Goal: Use online tool/utility: Utilize a website feature to perform a specific function

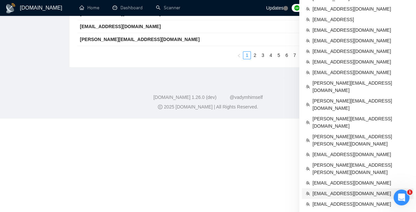
scroll to position [260, 0]
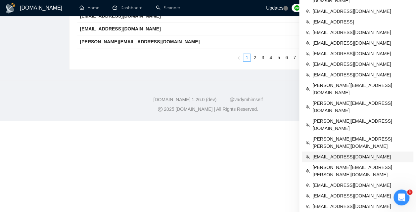
click at [327, 153] on span "sushant@optimite.net" at bounding box center [360, 156] width 97 height 7
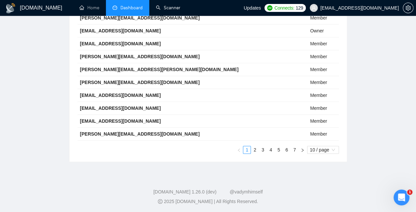
scroll to position [260, 0]
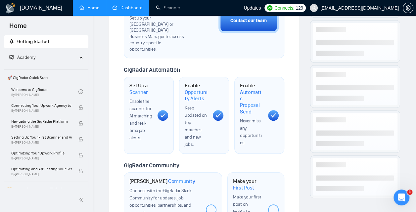
click at [124, 8] on link "Dashboard" at bounding box center [128, 8] width 30 height 6
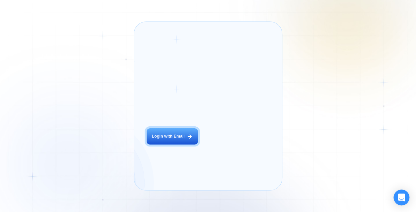
click at [182, 146] on div "Login ‍ Welcome to GigRadar. AI Business Manager for Agencies Login with Email" at bounding box center [178, 106] width 77 height 156
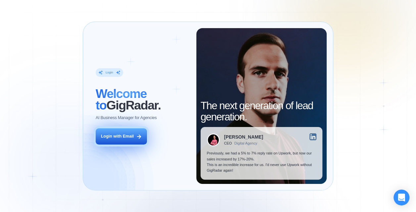
click at [127, 134] on div "Login with Email" at bounding box center [117, 137] width 33 height 6
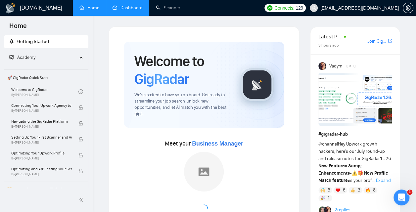
click at [138, 11] on link "Dashboard" at bounding box center [128, 8] width 30 height 6
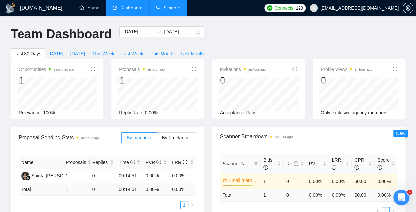
click at [165, 10] on link "Scanner" at bounding box center [168, 8] width 24 height 6
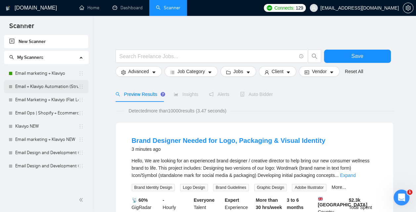
click at [47, 86] on link "Email + Klaviyo Automation (Structured Logic)" at bounding box center [46, 86] width 63 height 13
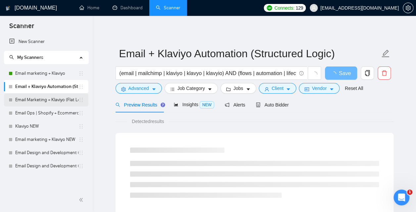
click at [55, 100] on link "Email Marketing + Klaviyo (Flat Logic)" at bounding box center [46, 99] width 63 height 13
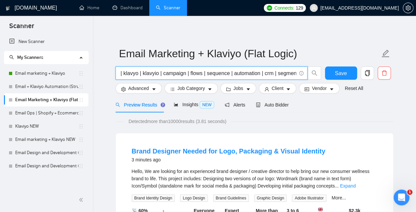
scroll to position [0, 100]
drag, startPoint x: 254, startPoint y: 71, endPoint x: 301, endPoint y: 74, distance: 46.7
click at [296, 74] on input "(email | mailchimp| klaviyo | klavyo | klavyio | campaign | flows | sequence | …" at bounding box center [207, 73] width 177 height 8
click at [262, 72] on input "(email | mailchimp| klaviyo | klavyo | klavyio | campaign | flows | sequence | …" at bounding box center [207, 73] width 177 height 8
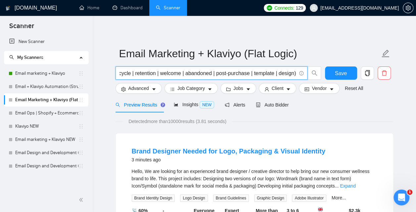
drag, startPoint x: 245, startPoint y: 73, endPoint x: 313, endPoint y: 74, distance: 68.8
click at [296, 74] on input "(email | mailchimp| klaviyo | klavyo | klavyio | campaign | flows | sequence | …" at bounding box center [207, 73] width 177 height 8
click at [229, 75] on input "(email | mailchimp| klaviyo | klavyo | klavyio | campaign | flows | sequence | …" at bounding box center [207, 73] width 177 height 8
drag, startPoint x: 130, startPoint y: 73, endPoint x: 99, endPoint y: 74, distance: 30.8
click at [119, 74] on input "(email | mailchimp| klaviyo | klavyo | klavyio | campaign | flows | sequence | …" at bounding box center [207, 73] width 177 height 8
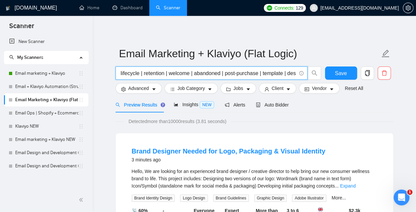
scroll to position [0, 186]
click at [158, 72] on input "(email | mailchimp| klaviyo | klavyo | klavyio | campaign | flows | sequence | …" at bounding box center [207, 73] width 177 height 8
drag, startPoint x: 131, startPoint y: 72, endPoint x: 91, endPoint y: 73, distance: 40.4
click at [119, 74] on input "(email | mailchimp| klaviyo | klavyo | klavyio | campaign | flows | sequence | …" at bounding box center [207, 73] width 177 height 8
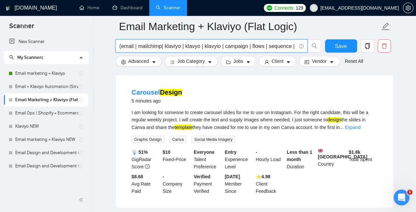
scroll to position [513, 0]
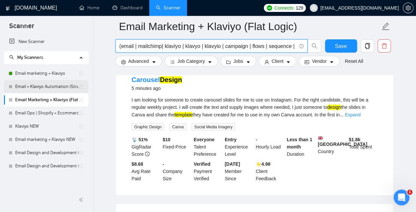
click at [50, 88] on link "Email + Klaviyo Automation (Structured Logic)" at bounding box center [46, 86] width 63 height 13
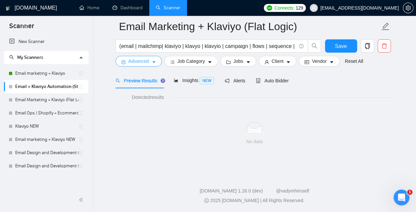
scroll to position [29, 0]
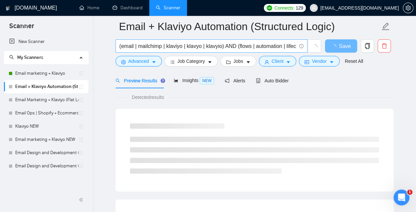
click at [194, 44] on input "(email | mailchimp | klaviyo | klavyo | klavyio) AND (flows | automation | life…" at bounding box center [207, 46] width 177 height 8
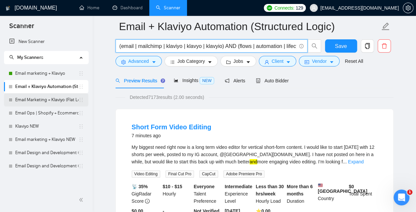
click at [46, 100] on link "Email Marketing + Klaviyo (Flat Logic)" at bounding box center [46, 99] width 63 height 13
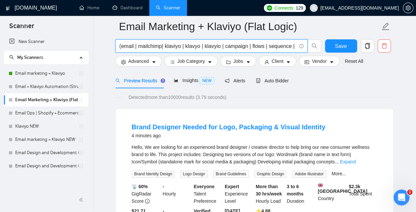
click at [183, 47] on input "(email | mailchimp| klaviyo | klavyo | klavyio | campaign | flows | sequence | …" at bounding box center [207, 46] width 177 height 8
click at [58, 83] on link "Email + Klaviyo Automation (Structured Logic)" at bounding box center [46, 86] width 63 height 13
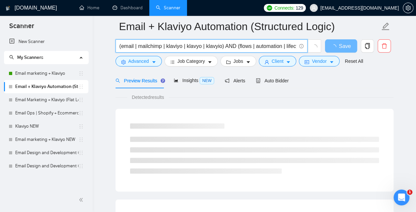
click at [193, 45] on input "(email | mailchimp | klaviyo | klavyo | klavyio) AND (flows | automation | life…" at bounding box center [207, 46] width 177 height 8
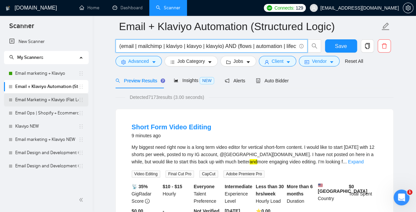
click at [45, 99] on link "Email Marketing + Klaviyo (Flat Logic)" at bounding box center [46, 99] width 63 height 13
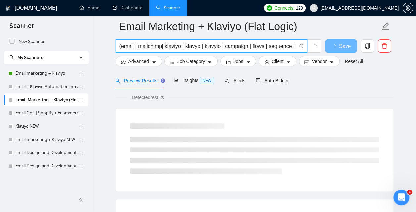
scroll to position [0, 269]
drag, startPoint x: 263, startPoint y: 47, endPoint x: 325, endPoint y: 51, distance: 61.3
click at [296, 50] on input "(email | mailchimp| klaviyo | klavyo | klavyio | campaign | flows | sequence | …" at bounding box center [207, 46] width 177 height 8
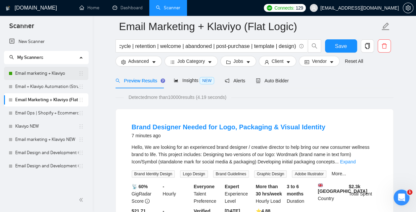
click at [51, 75] on link "Email marketing + Klaviyo" at bounding box center [46, 73] width 63 height 13
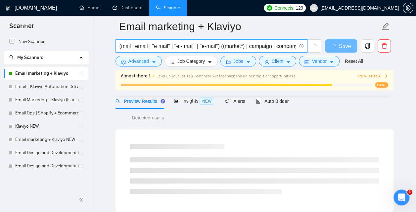
click at [165, 46] on input "(mail | email | "e mail" | "e - mail" | "e-mail") ((market*) | campaign | compa…" at bounding box center [207, 46] width 177 height 8
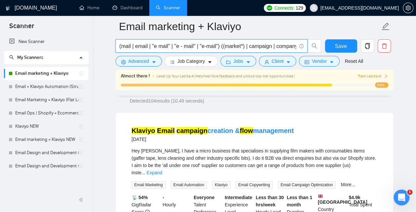
scroll to position [47, 0]
click at [174, 45] on input "(mail | email | "e mail" | "e - mail" | "e-mail") ((market*) | campaign | compa…" at bounding box center [207, 46] width 177 height 8
drag, startPoint x: 221, startPoint y: 46, endPoint x: 121, endPoint y: 47, distance: 99.9
click at [121, 47] on input "(mail | email | "e mail" | "e - mail" | "e-mail") ((market*) | campaign | compa…" at bounding box center [207, 46] width 177 height 8
click at [239, 44] on input "(mail | email | "e mail" | "e - mail" | "e-mail") ((market*) | campaign | compa…" at bounding box center [207, 46] width 177 height 8
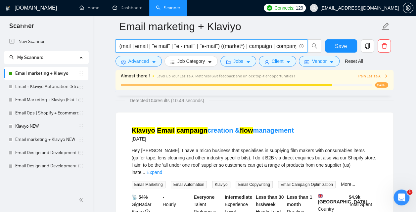
click at [239, 45] on input "(mail | email | "e mail" | "e - mail" | "e-mail") ((market*) | campaign | compa…" at bounding box center [207, 46] width 177 height 8
